Goal: Check status: Check status

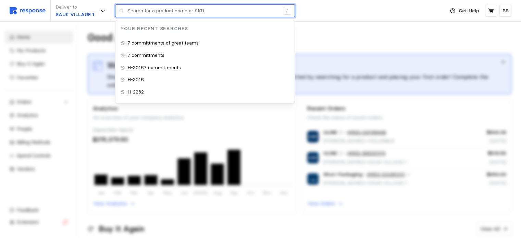
click at [184, 6] on input "text" at bounding box center [204, 11] width 152 height 12
paste input "RES54A4A48D"
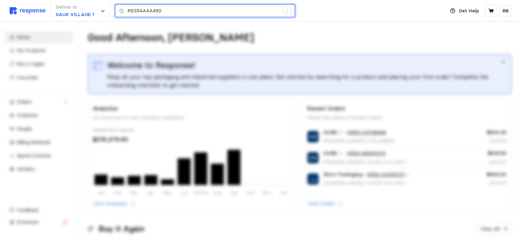
type input "RES54A4A48D"
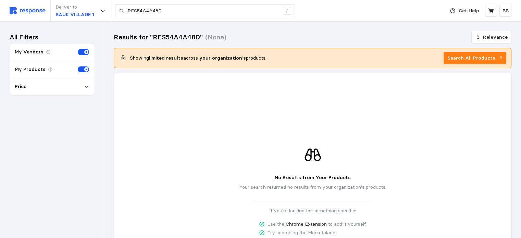
click at [21, 10] on img at bounding box center [28, 10] width 36 height 7
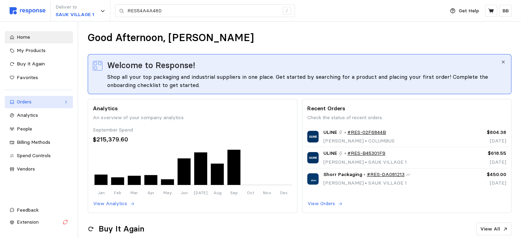
click at [29, 104] on div "Orders" at bounding box center [39, 102] width 44 height 8
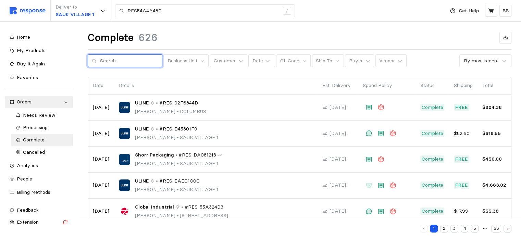
click at [111, 61] on input "text" at bounding box center [129, 61] width 58 height 12
paste input "RES54A4A48D"
type input "RES54A4A48D"
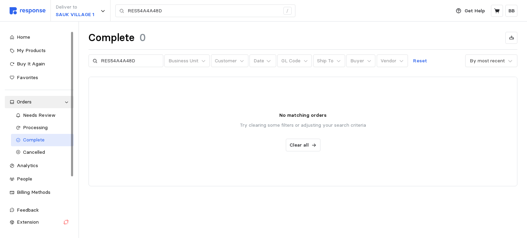
click at [28, 137] on span "Complete" at bounding box center [34, 140] width 22 height 6
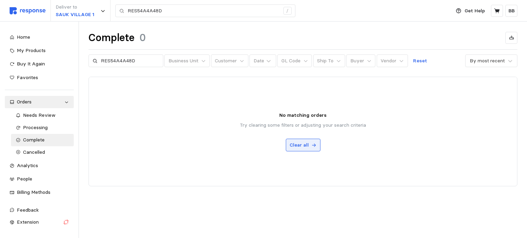
click at [305, 142] on p "Clear all" at bounding box center [298, 146] width 19 height 8
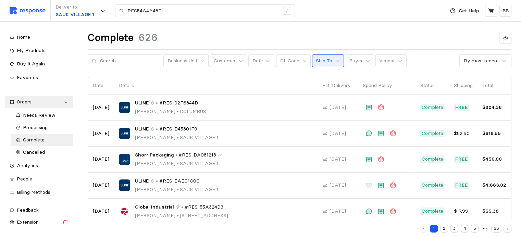
click at [318, 58] on p "Ship To" at bounding box center [324, 61] width 16 height 8
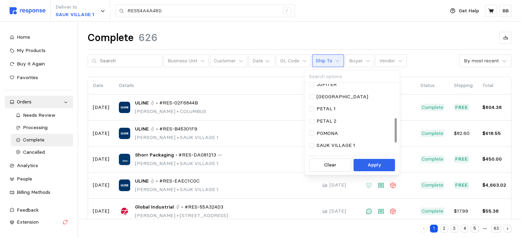
scroll to position [103, 0]
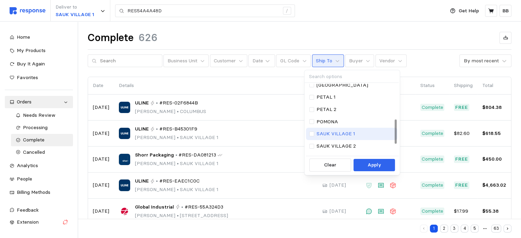
click at [327, 133] on p "SAUK VILLAGE 1" at bounding box center [336, 134] width 39 height 8
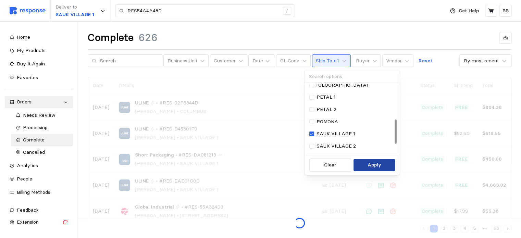
click at [381, 168] on button "Apply" at bounding box center [374, 165] width 41 height 12
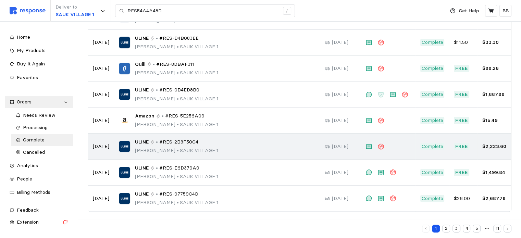
scroll to position [144, 0]
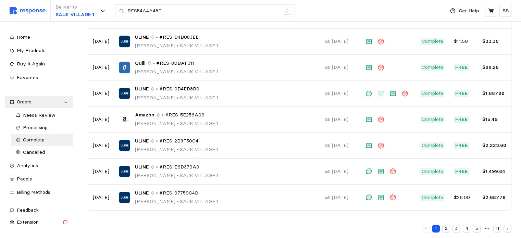
click at [447, 229] on button "2" at bounding box center [447, 229] width 8 height 8
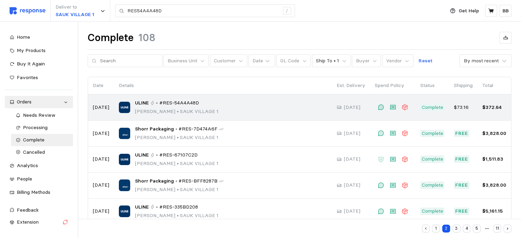
click at [177, 106] on span "#RES-54A4A48D" at bounding box center [179, 103] width 40 height 8
